Goal: Information Seeking & Learning: Learn about a topic

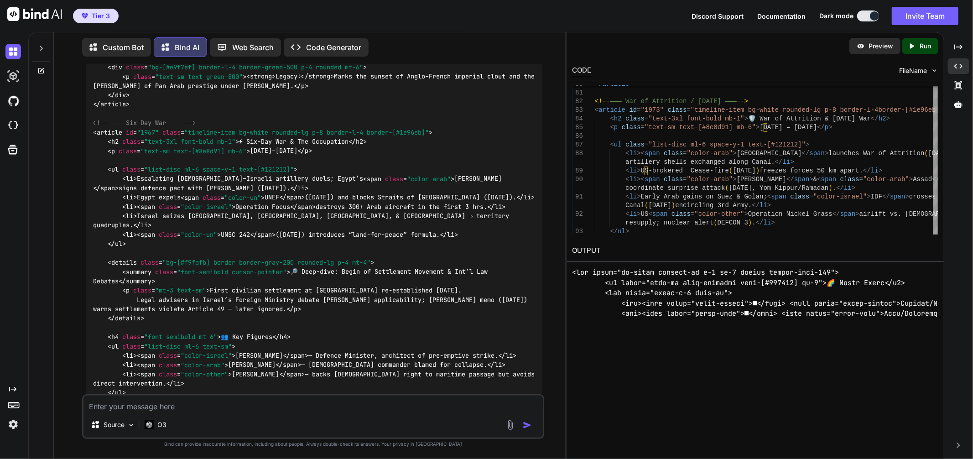
scroll to position [3688, 0]
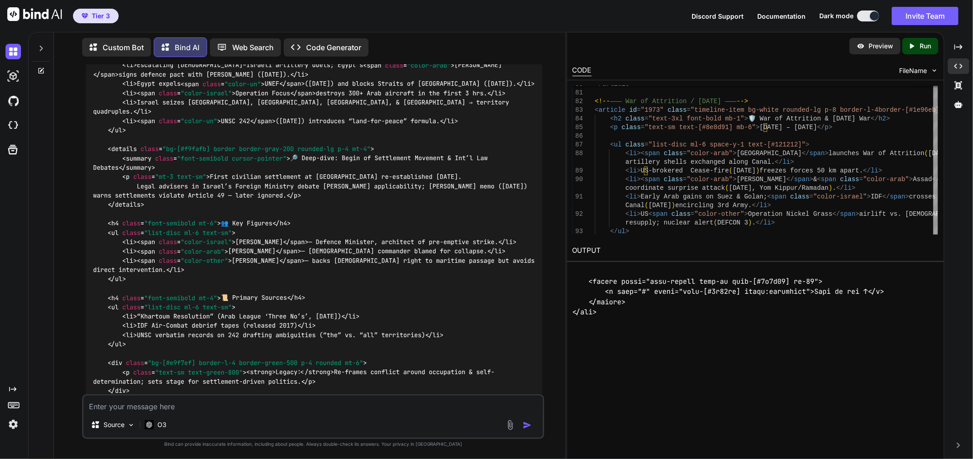
scroll to position [11059, 0]
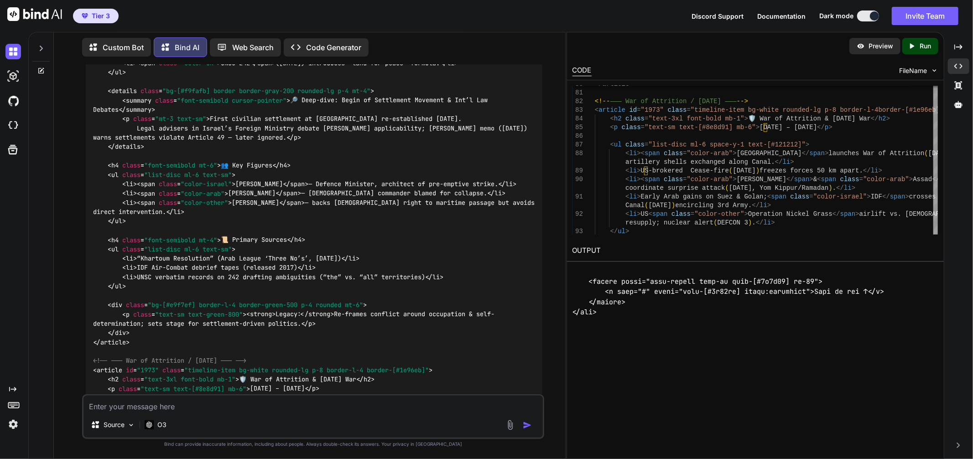
click at [911, 50] on div "Created with Pixso. Run" at bounding box center [921, 46] width 36 height 16
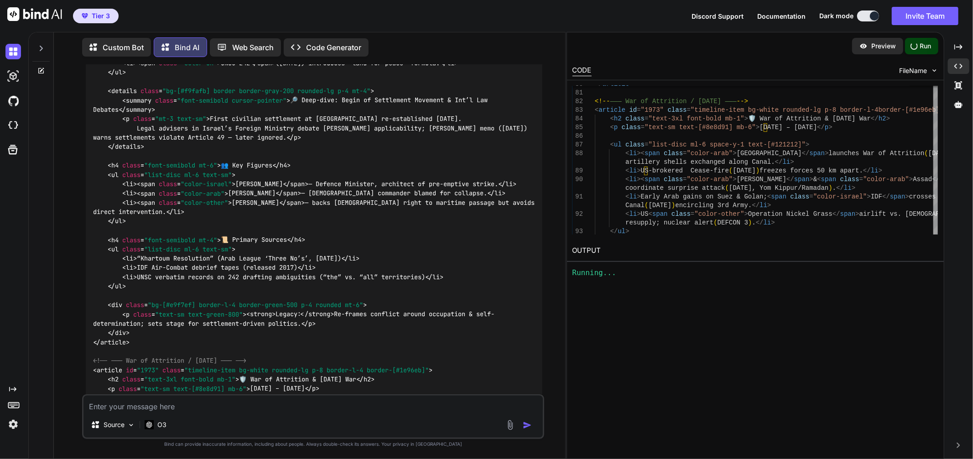
scroll to position [0, 0]
click at [647, 273] on link "[URL][DOMAIN_NAME]" at bounding box center [610, 272] width 74 height 9
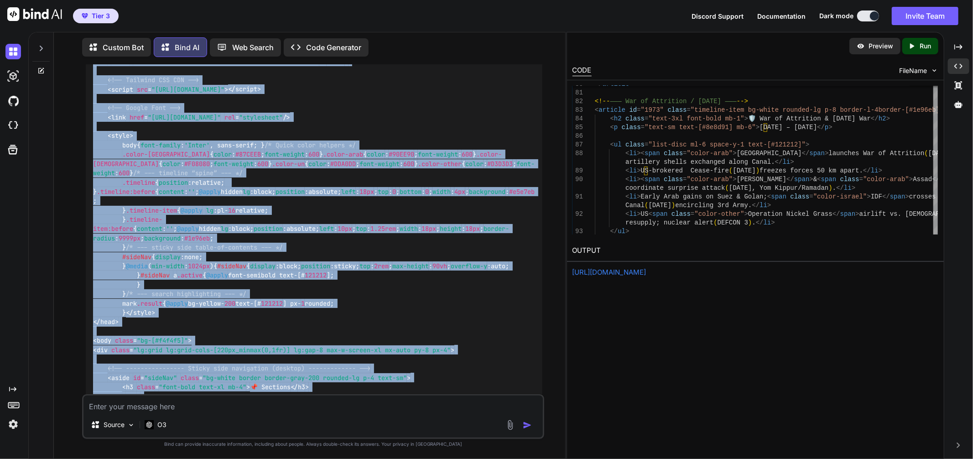
scroll to position [6974, 0]
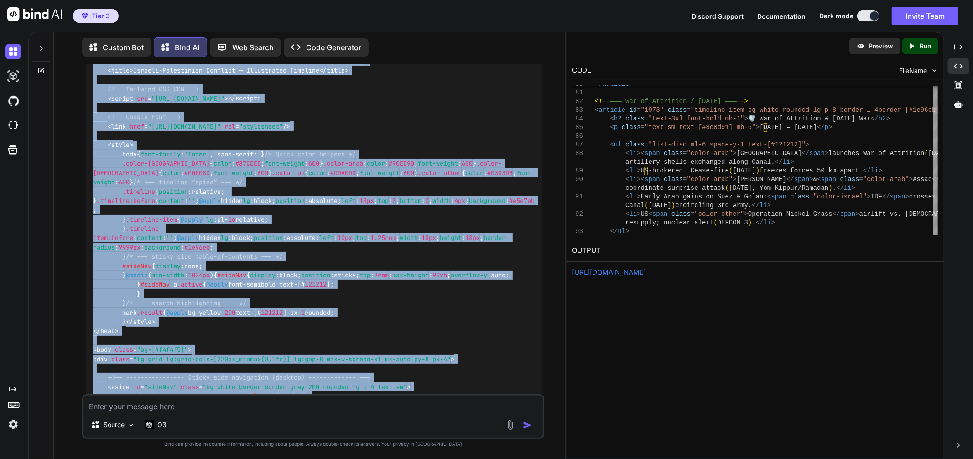
drag, startPoint x: 151, startPoint y: 364, endPoint x: 94, endPoint y: 108, distance: 261.7
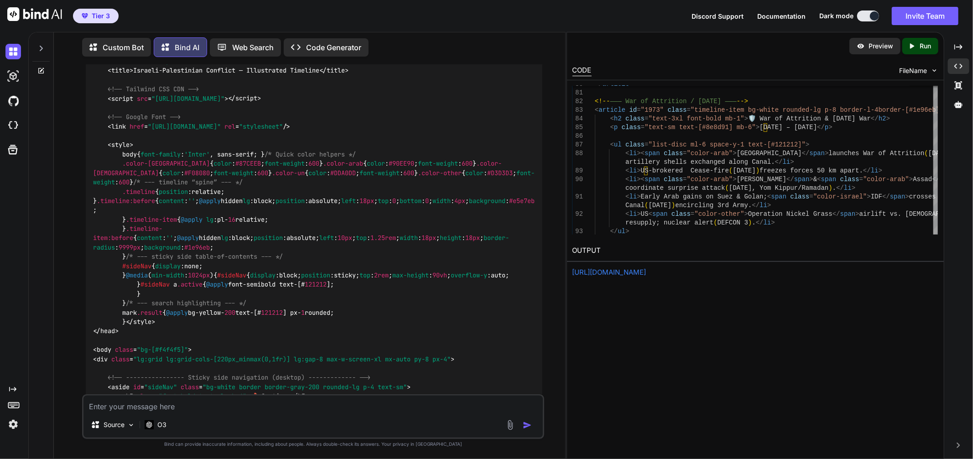
click at [517, 8] on img at bounding box center [519, 3] width 7 height 7
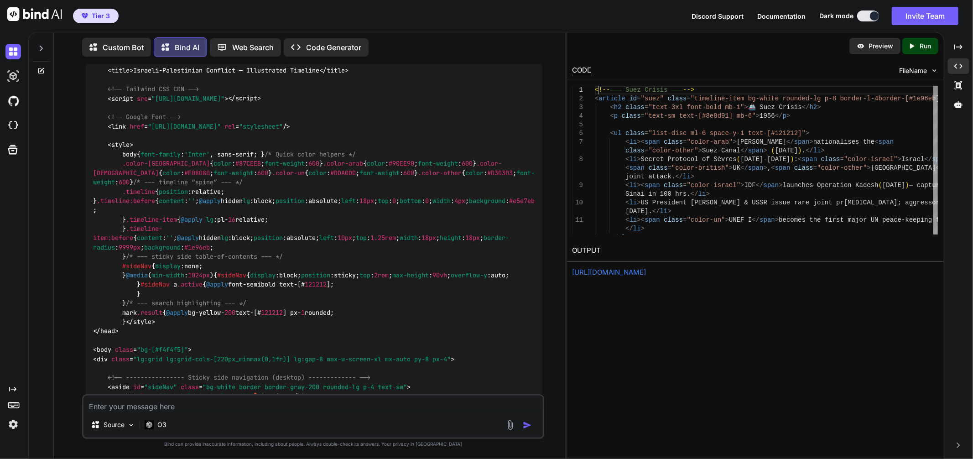
scroll to position [0, 0]
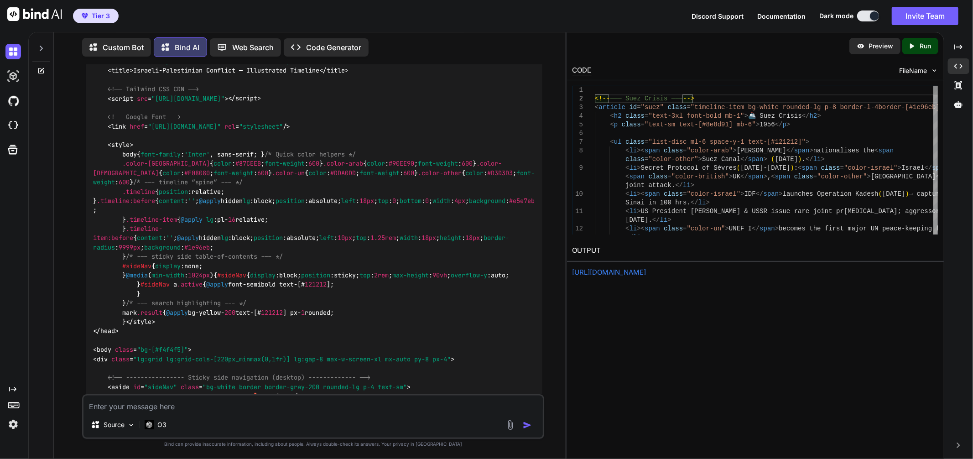
scroll to position [8, 0]
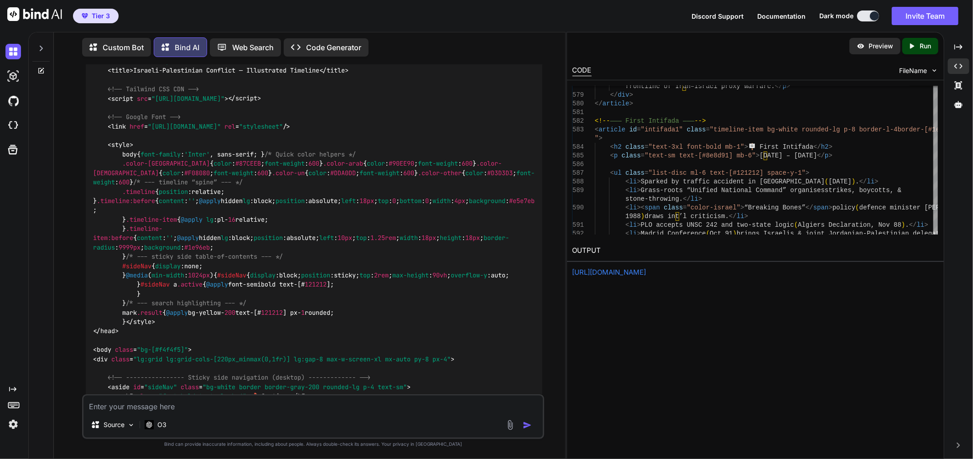
click at [920, 47] on p "Run" at bounding box center [925, 46] width 11 height 9
click at [668, 278] on div "Preview Created with Pixso. Run CODE FileName 590 591 592 588 589 584 585 586 5…" at bounding box center [756, 245] width 378 height 427
click at [647, 268] on link "[URL][DOMAIN_NAME]" at bounding box center [610, 272] width 74 height 9
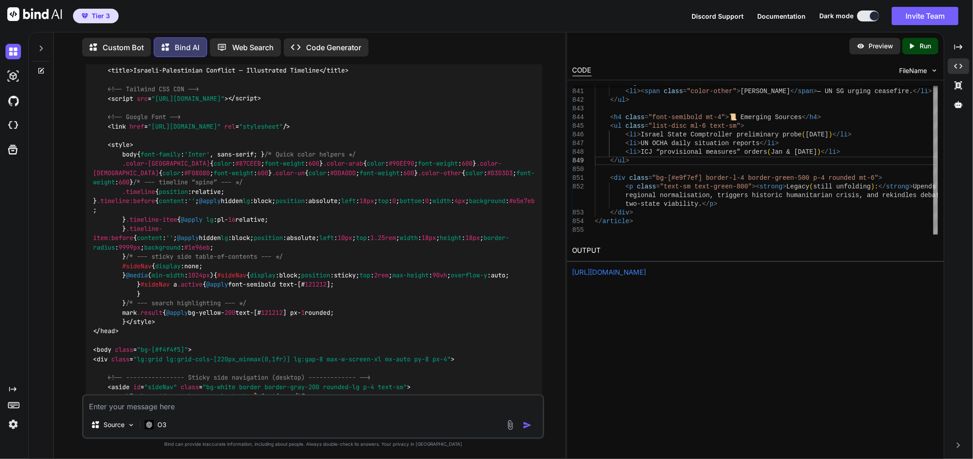
type textarea "<!DOCTYPE html> <html lang="en"> <head> <meta charset="UTF-8" /> <meta name="vi…"
